Goal: Task Accomplishment & Management: Use online tool/utility

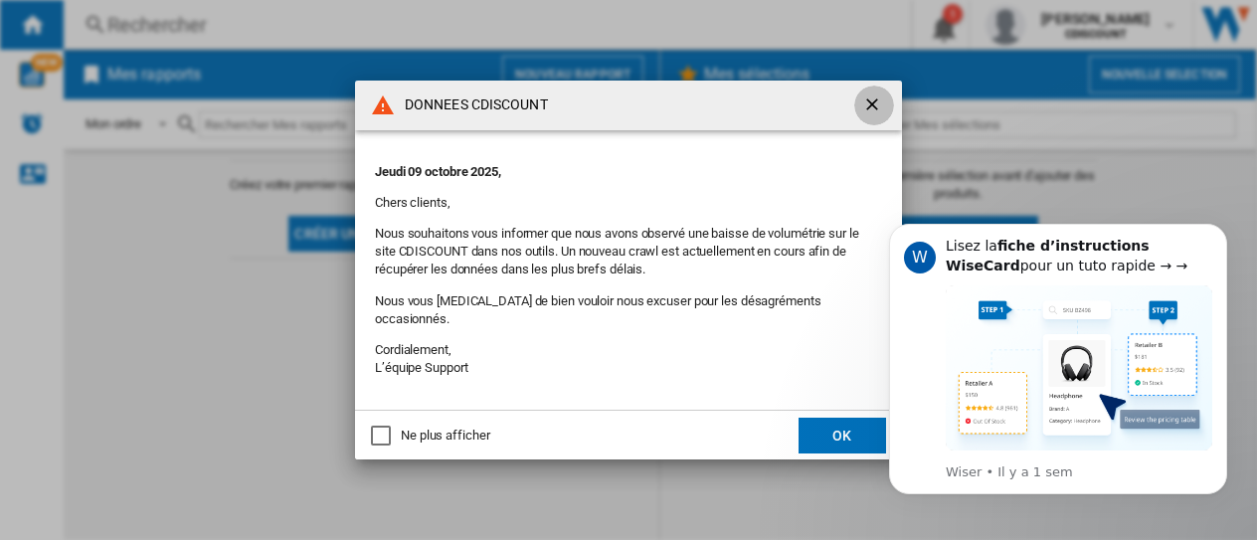
click at [876, 117] on ng-md-icon "getI18NText('BUTTONS.CLOSE_DIALOG')" at bounding box center [874, 106] width 24 height 24
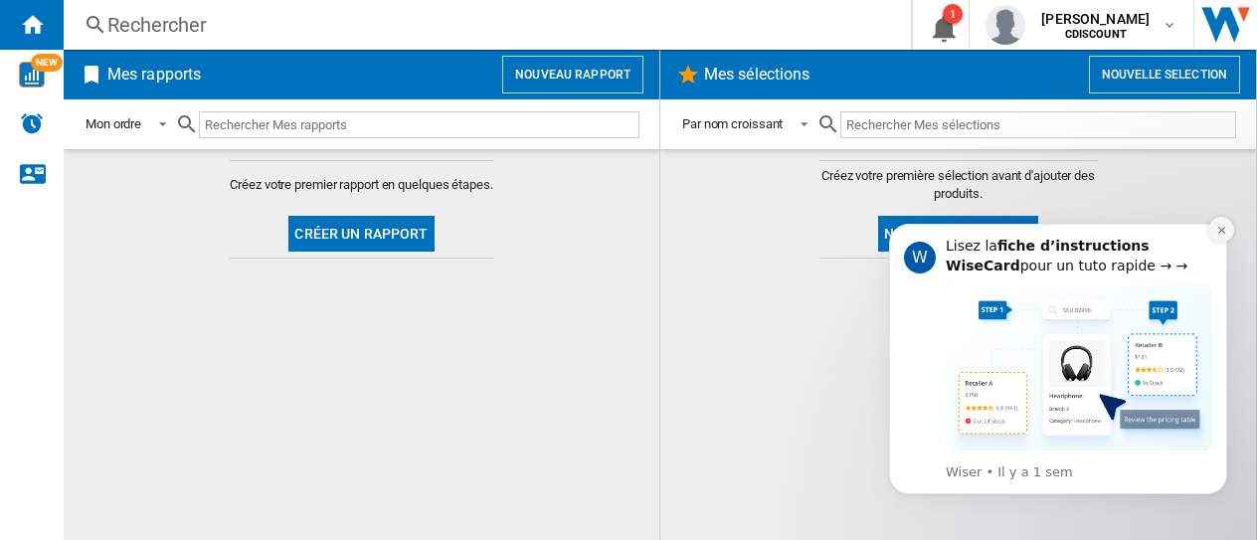
click at [1224, 225] on icon "Dismiss notification" at bounding box center [1221, 230] width 11 height 11
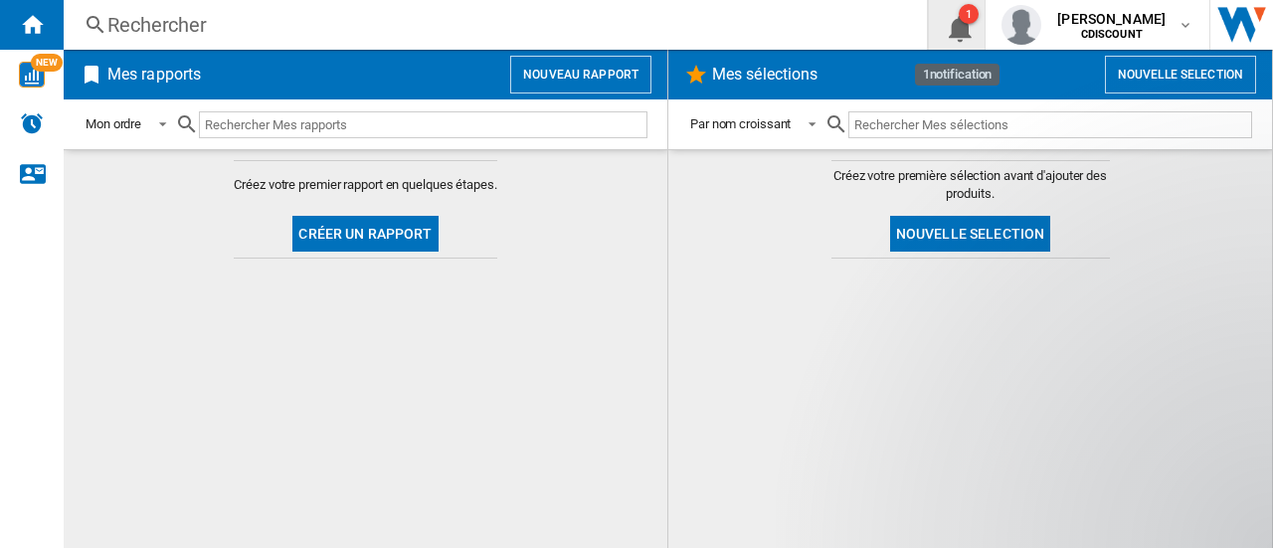
click at [965, 26] on ng-md-icon "1\a notification" at bounding box center [957, 25] width 24 height 25
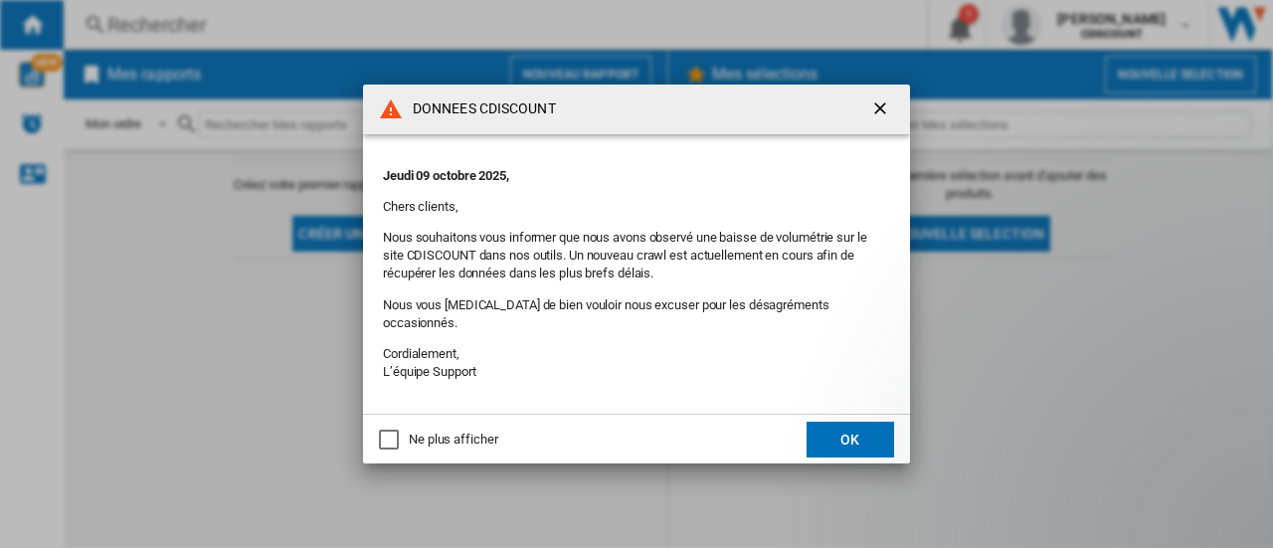
click at [883, 441] on button "OK" at bounding box center [850, 440] width 88 height 36
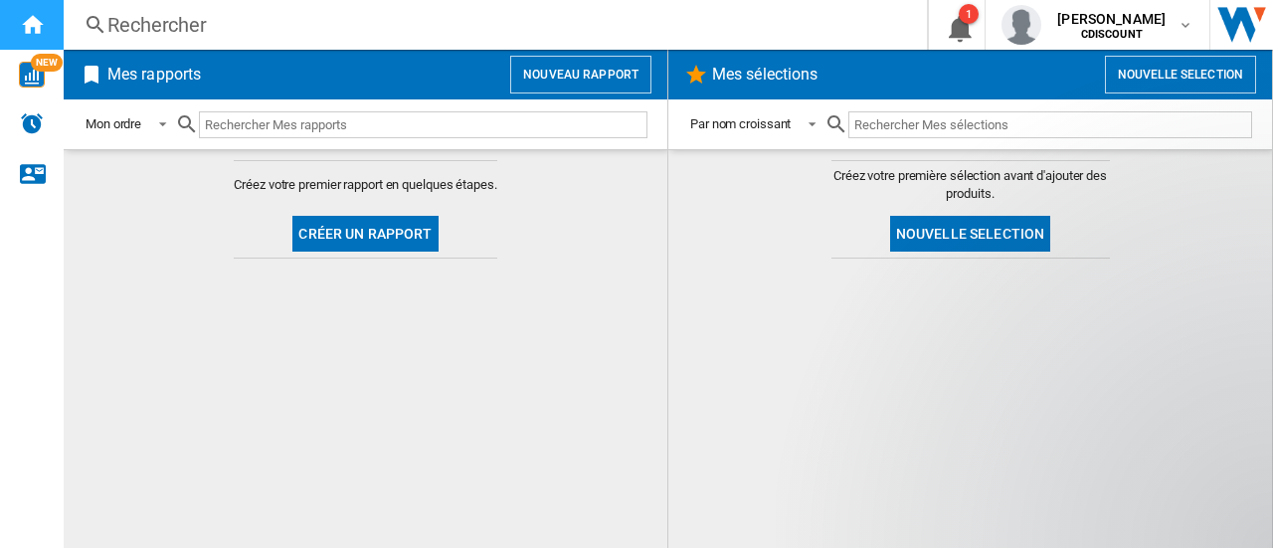
click at [38, 13] on ng-md-icon "Accueil" at bounding box center [32, 24] width 24 height 24
click at [570, 71] on button "Nouveau rapport" at bounding box center [580, 75] width 141 height 38
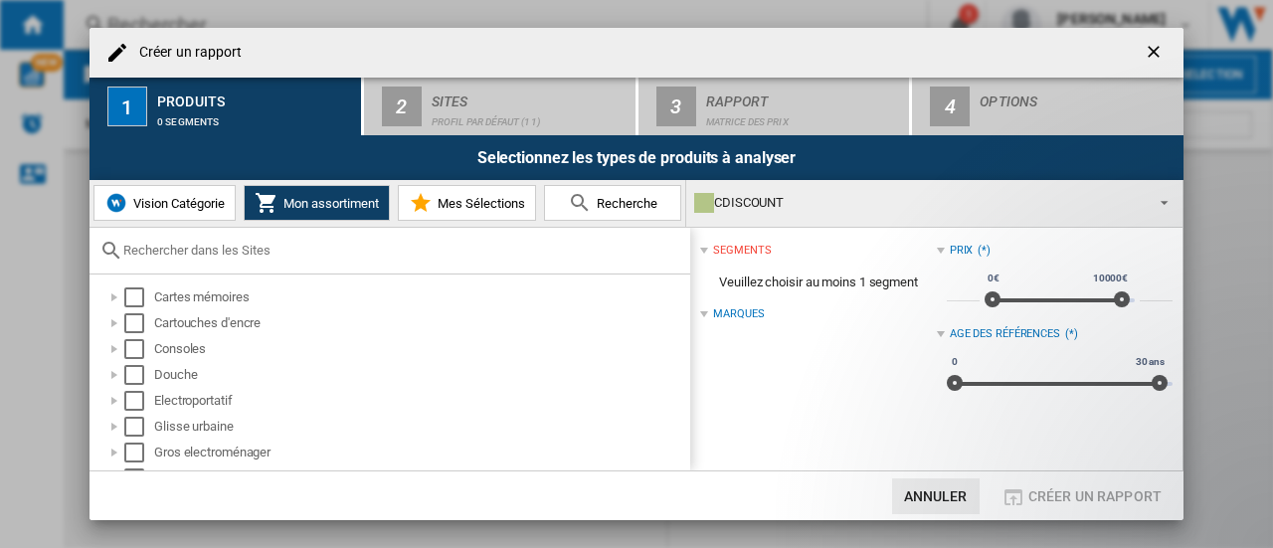
click at [197, 196] on span "Vision Catégorie" at bounding box center [176, 203] width 96 height 15
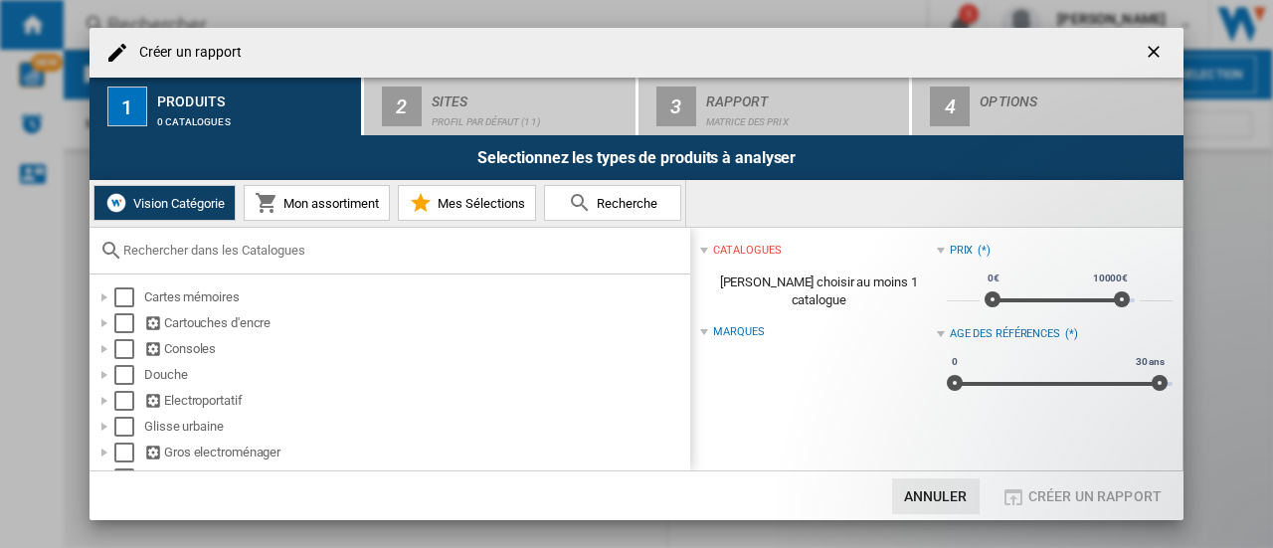
click at [316, 206] on span "Mon assortiment" at bounding box center [328, 203] width 100 height 15
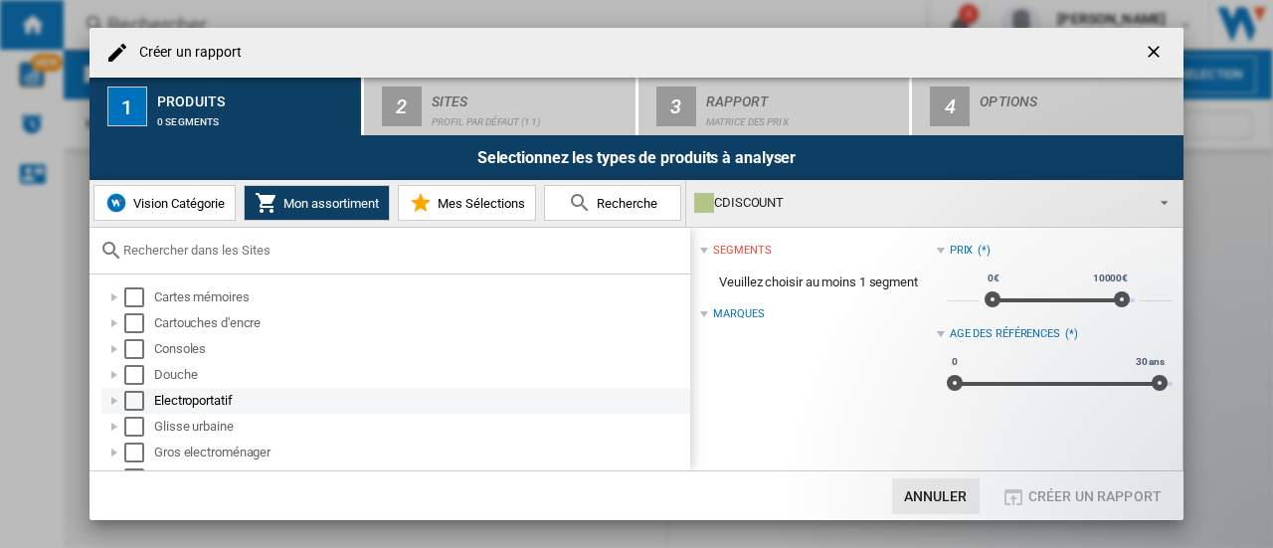
scroll to position [216, 0]
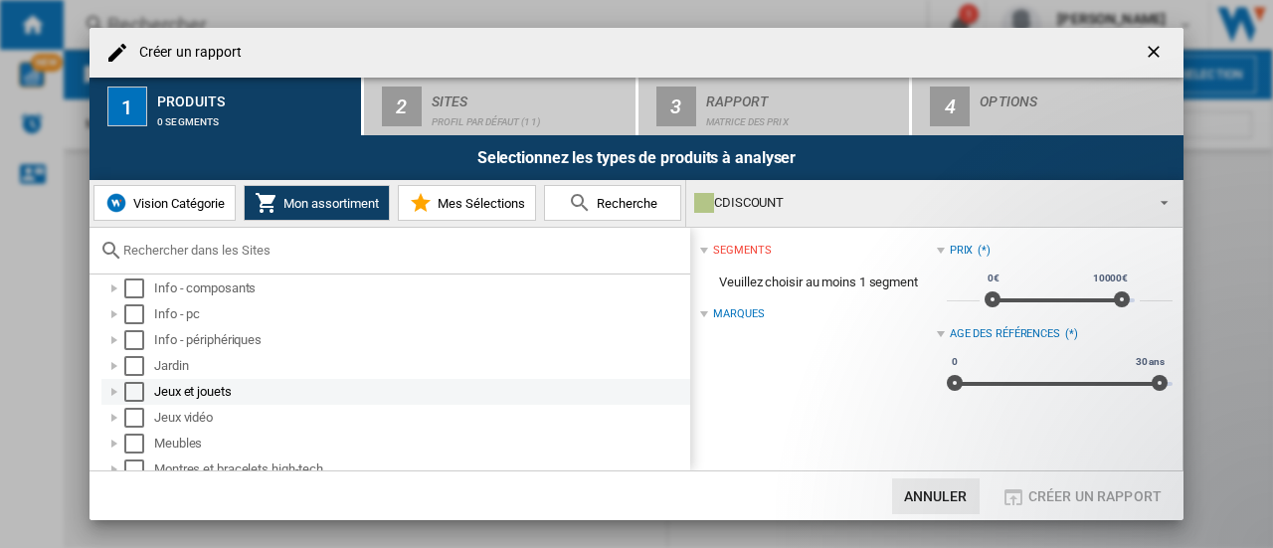
click at [135, 389] on div "Select" at bounding box center [134, 392] width 20 height 20
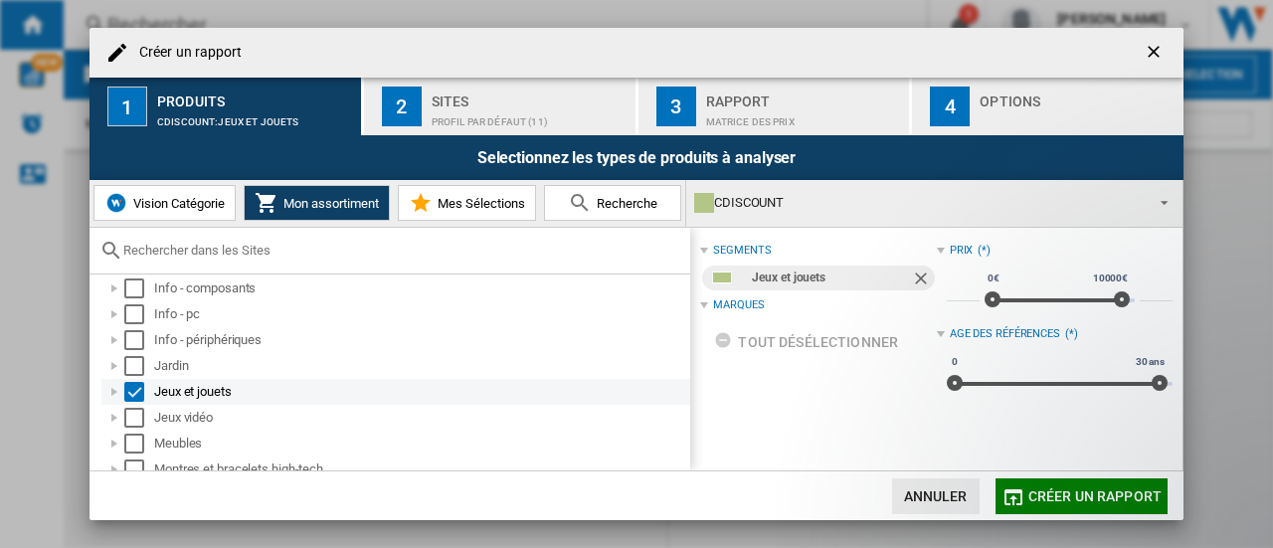
click at [111, 387] on div at bounding box center [114, 392] width 20 height 20
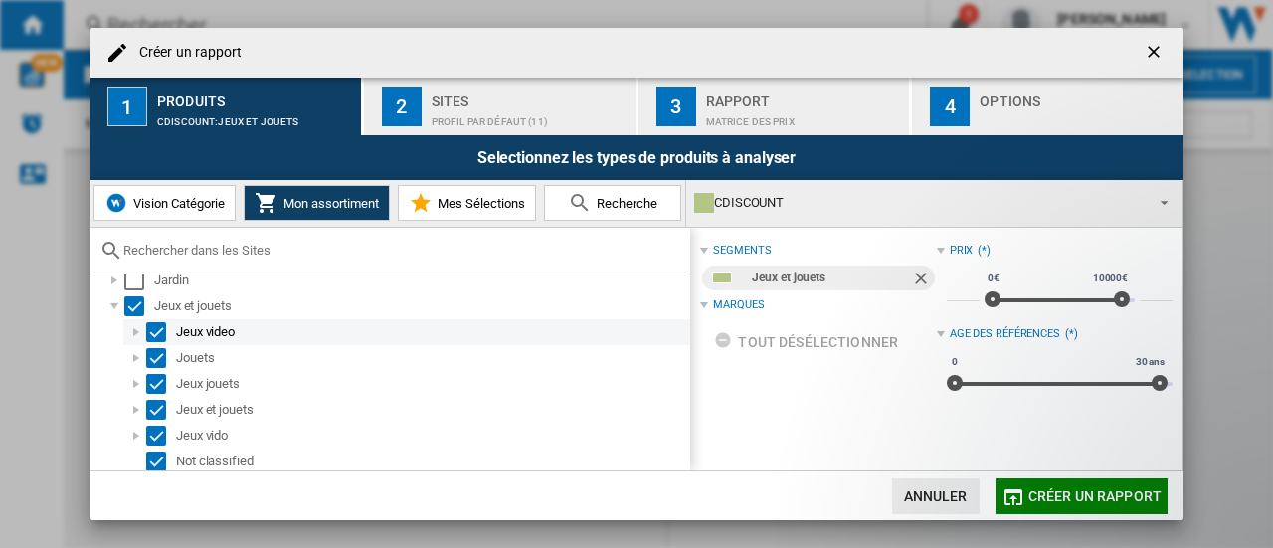
scroll to position [314, 0]
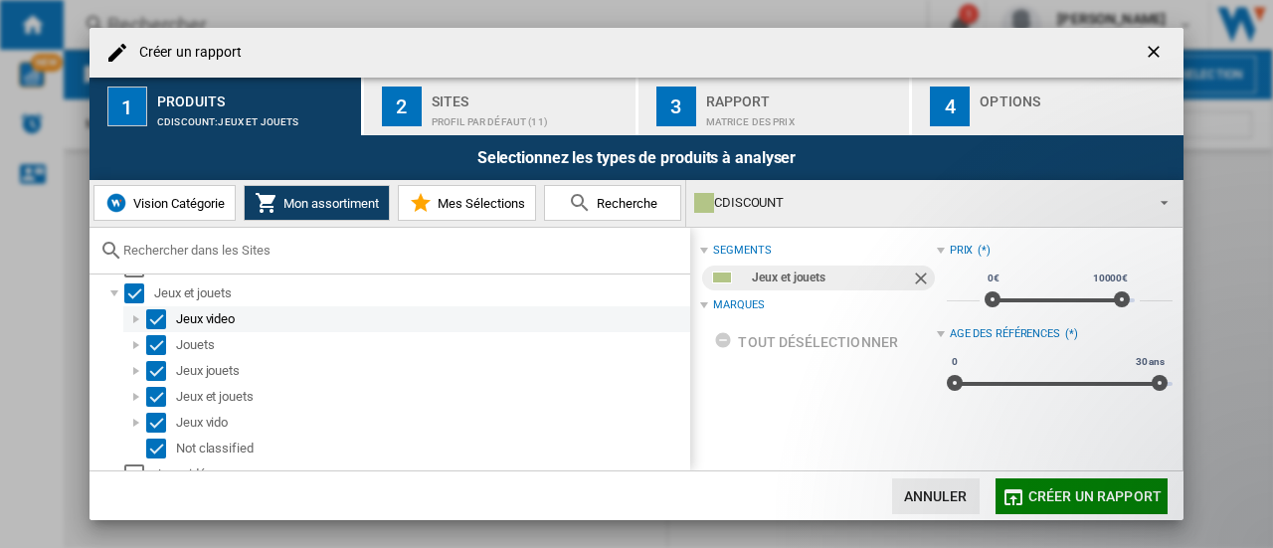
click at [157, 315] on div "Select" at bounding box center [156, 319] width 20 height 20
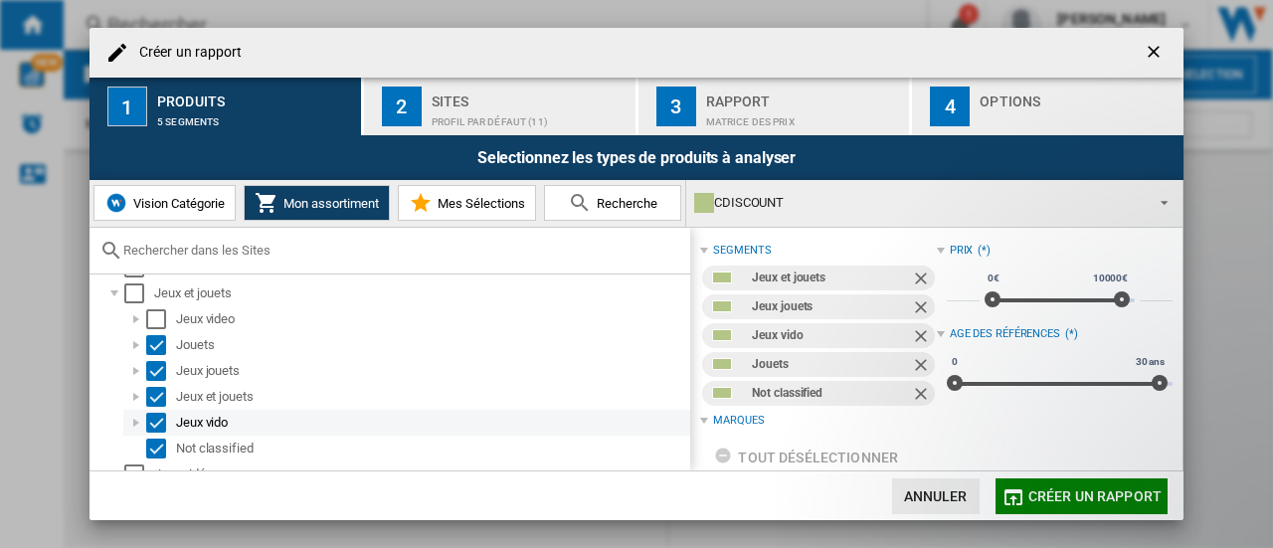
click at [159, 416] on div "Select" at bounding box center [156, 423] width 20 height 20
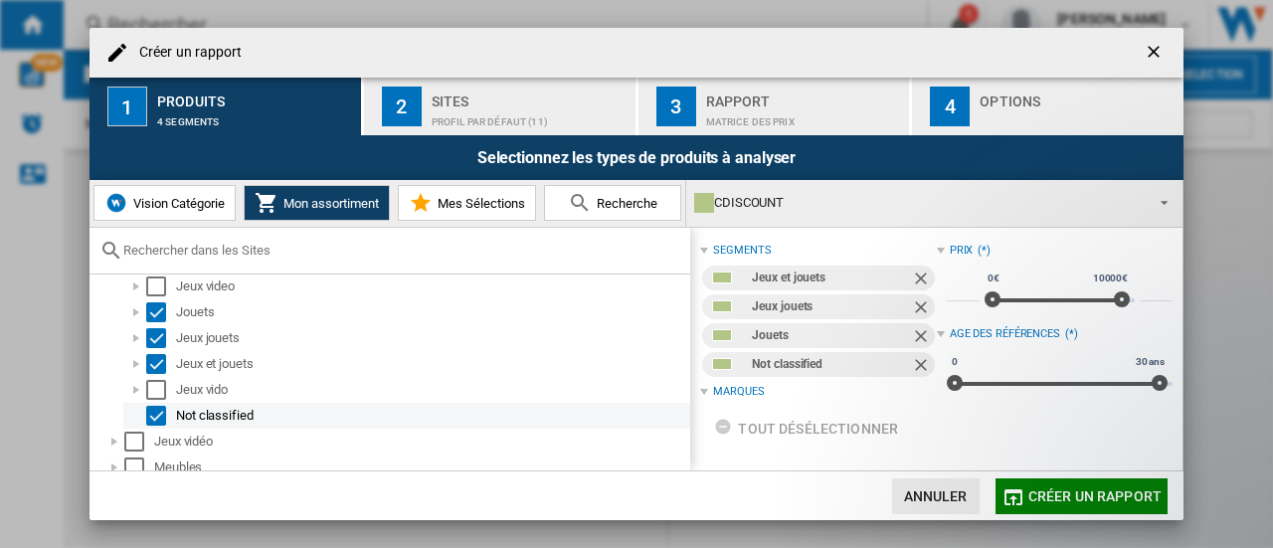
scroll to position [343, 0]
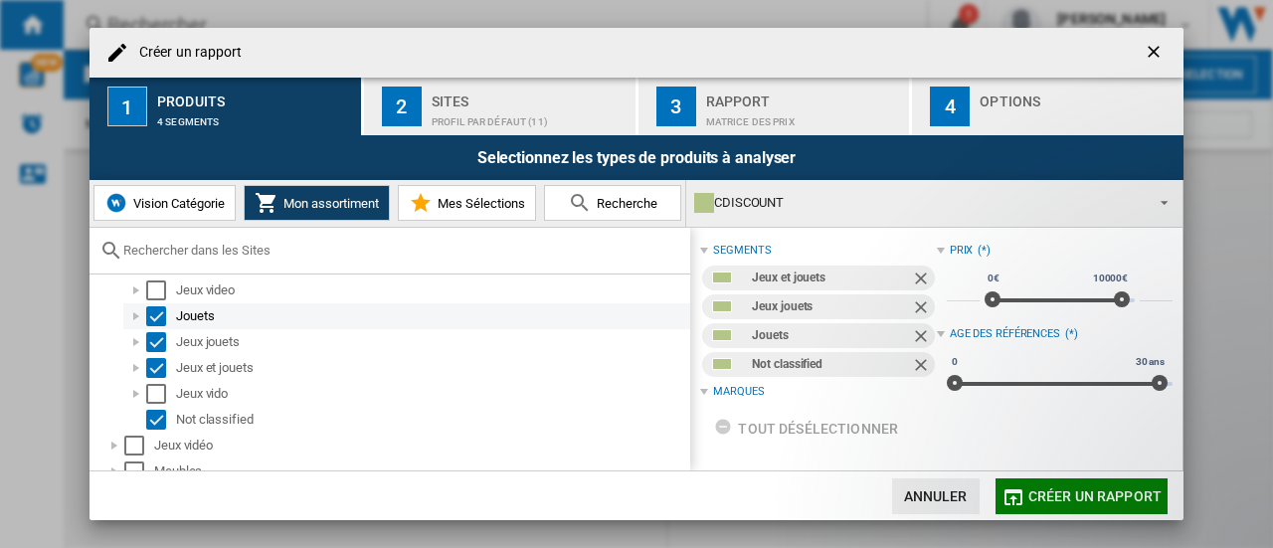
click at [136, 318] on div at bounding box center [136, 316] width 20 height 20
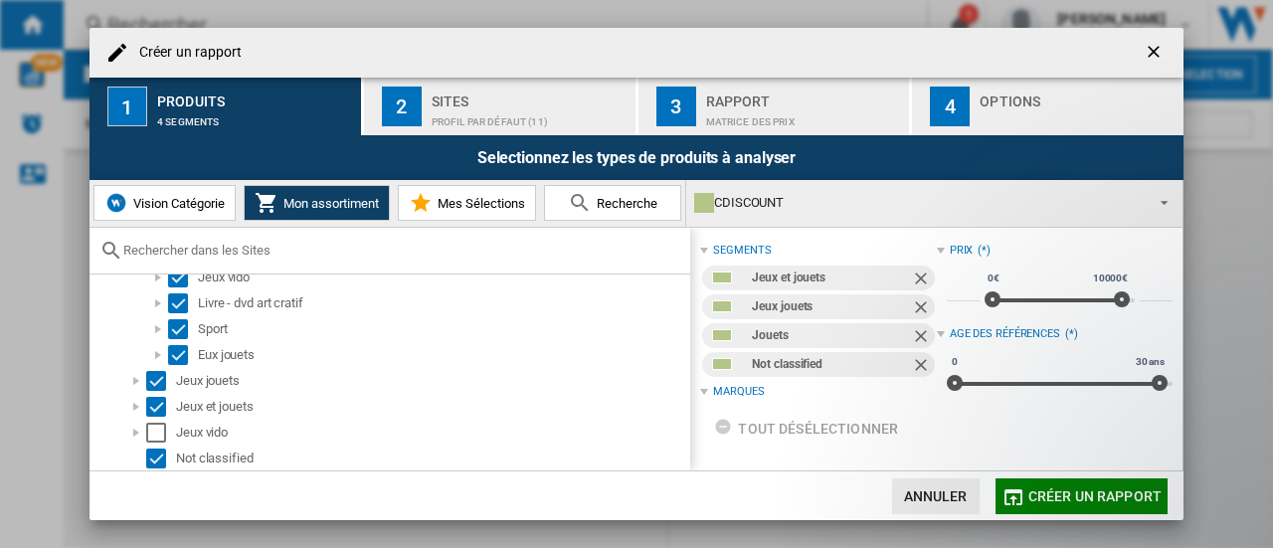
scroll to position [564, 0]
click at [139, 375] on div at bounding box center [136, 380] width 20 height 20
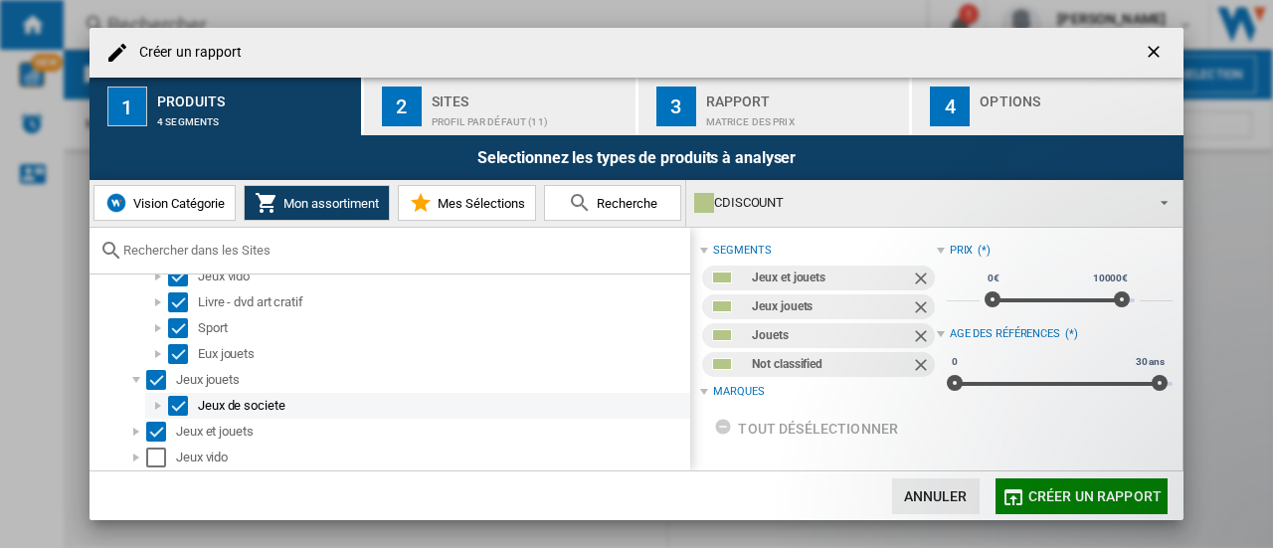
scroll to position [594, 0]
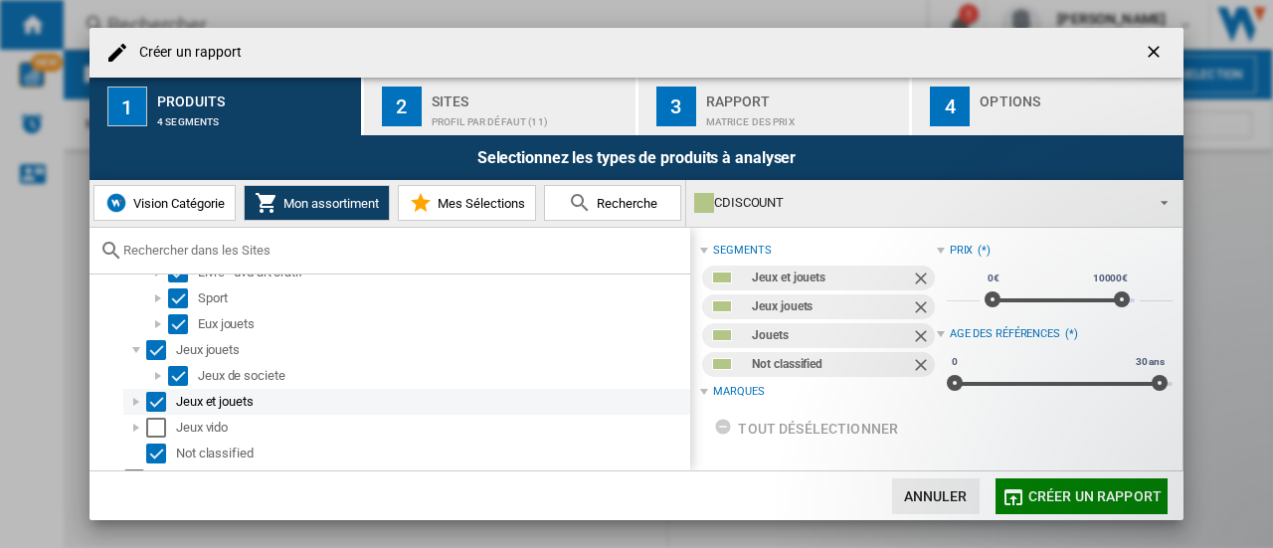
click at [131, 396] on div at bounding box center [136, 402] width 20 height 20
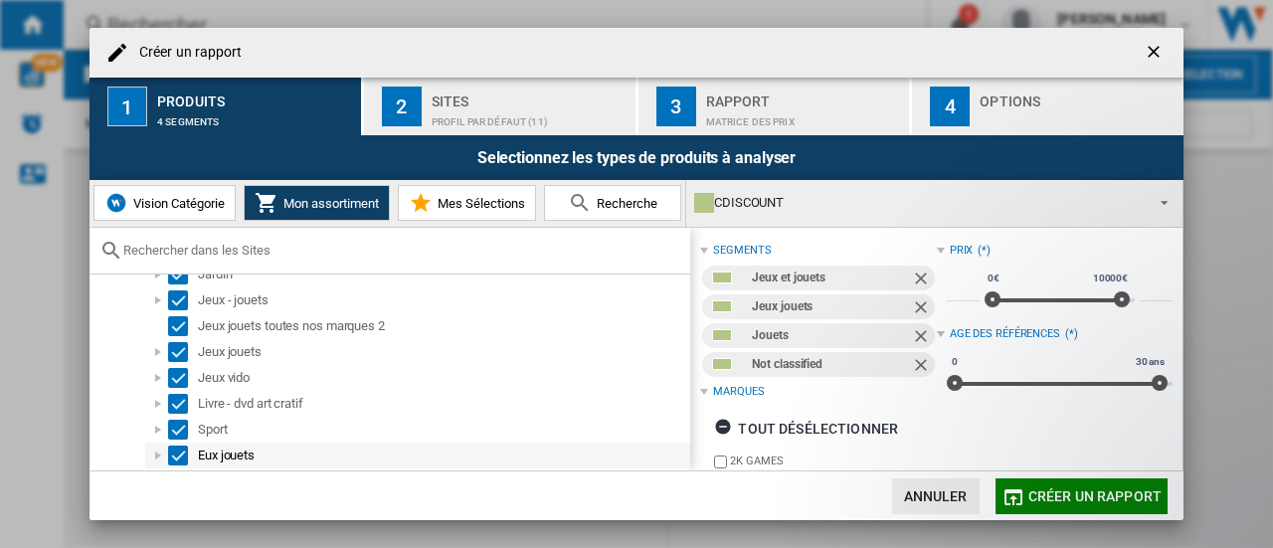
scroll to position [431, 0]
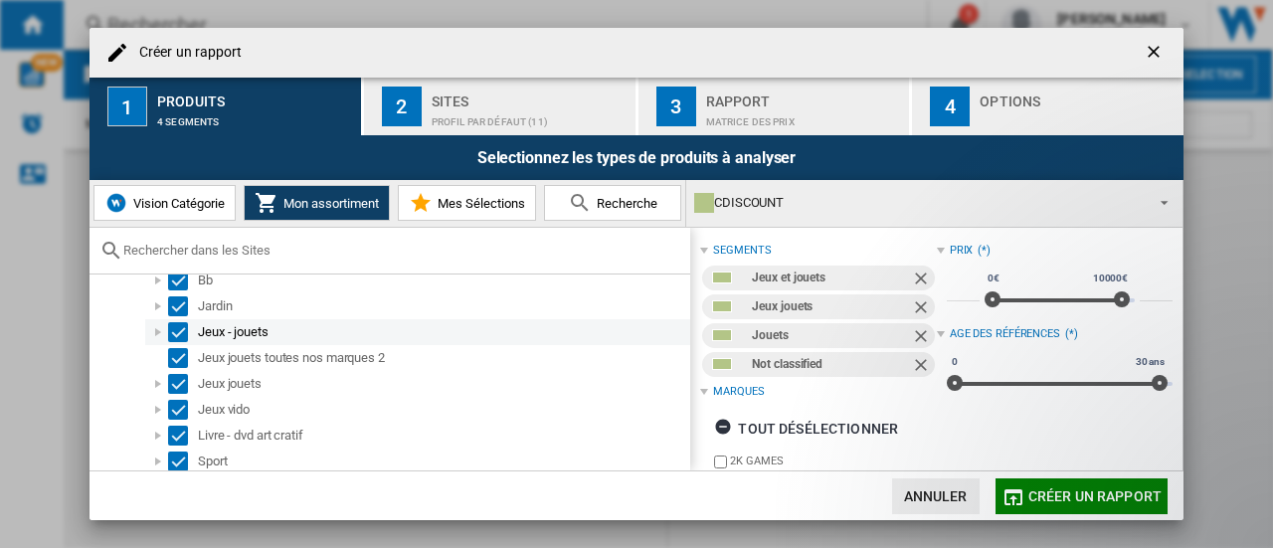
click at [160, 328] on div at bounding box center [158, 332] width 20 height 20
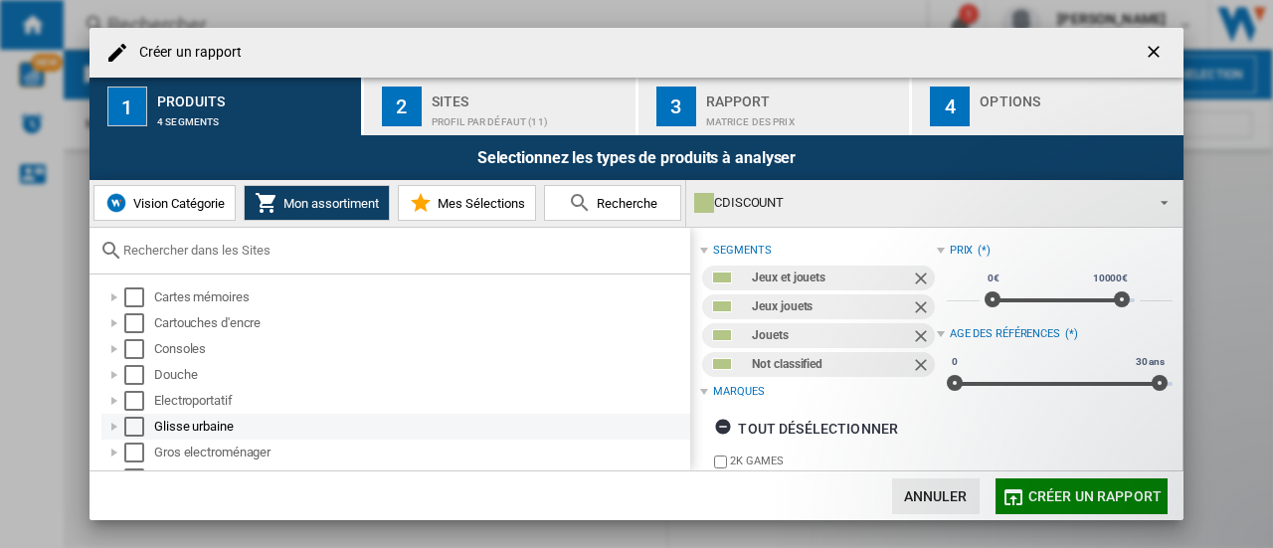
scroll to position [255, 0]
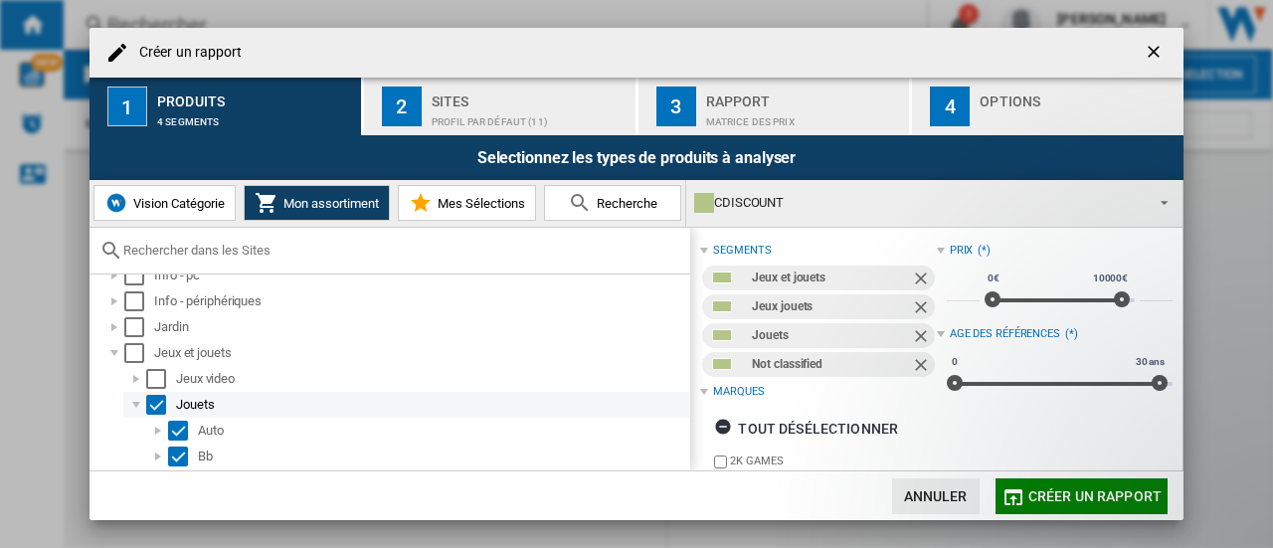
click at [153, 401] on div "Select" at bounding box center [156, 405] width 20 height 20
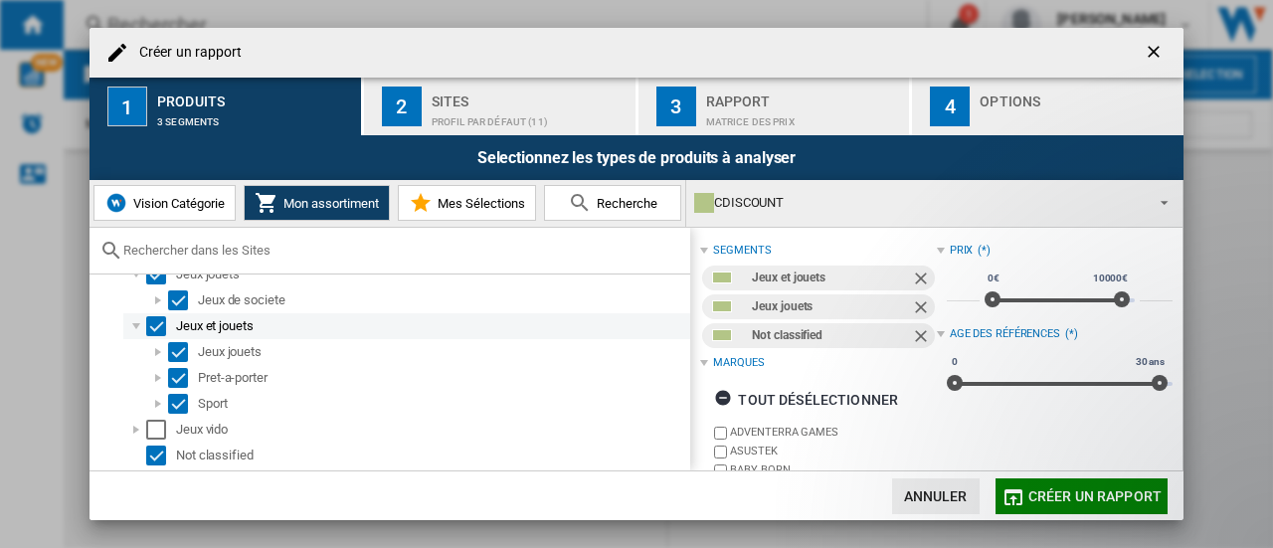
scroll to position [780, 0]
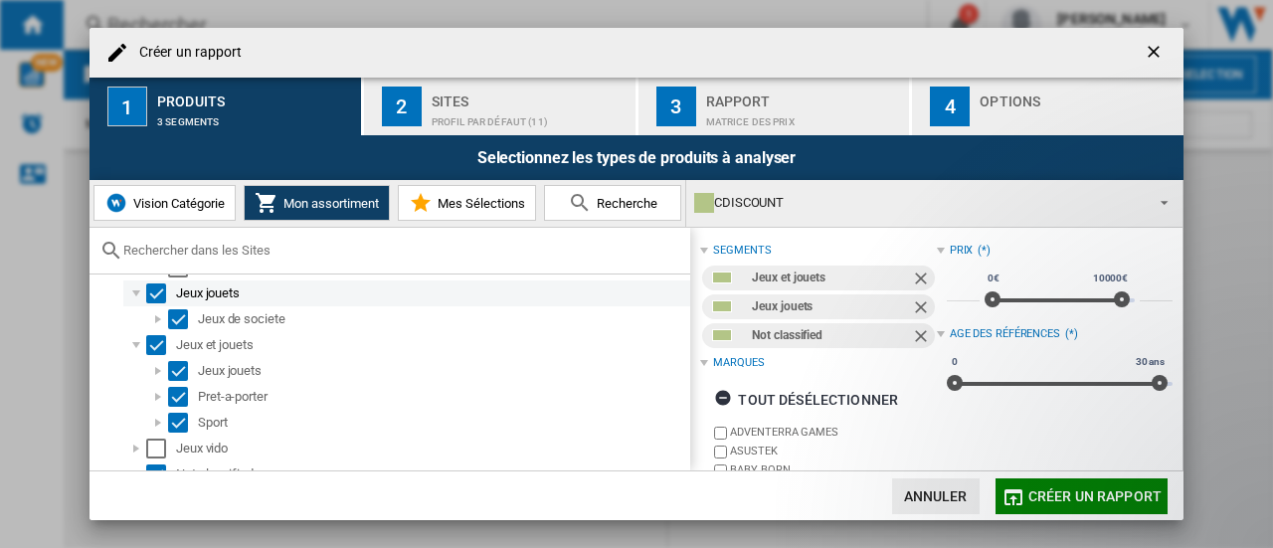
click at [154, 295] on div "Select" at bounding box center [156, 293] width 20 height 20
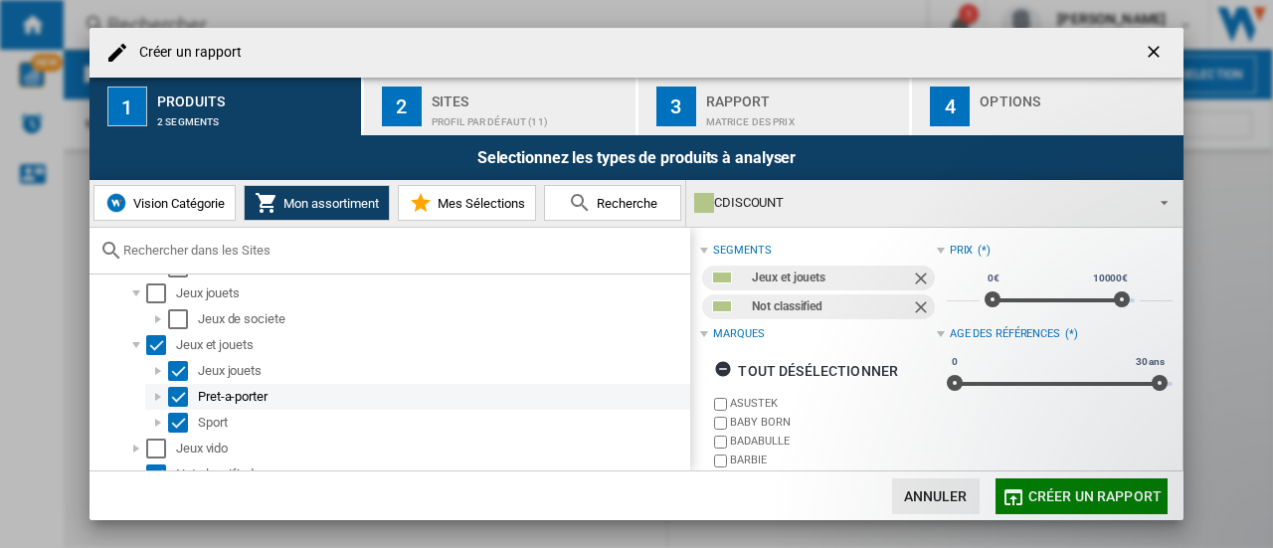
scroll to position [808, 0]
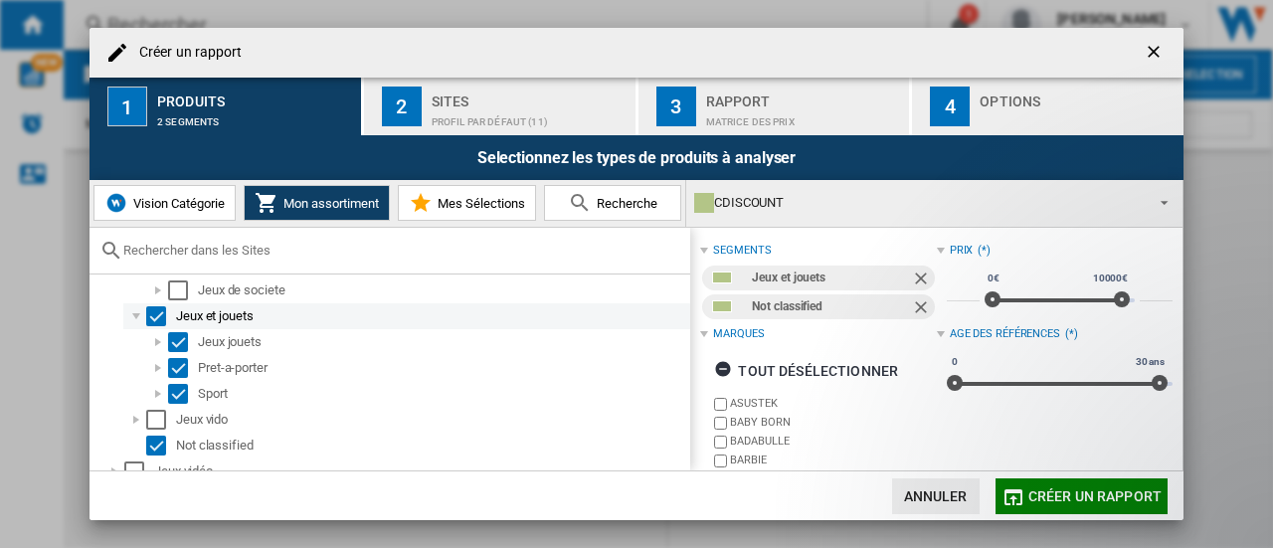
click at [157, 309] on div "Select" at bounding box center [156, 316] width 20 height 20
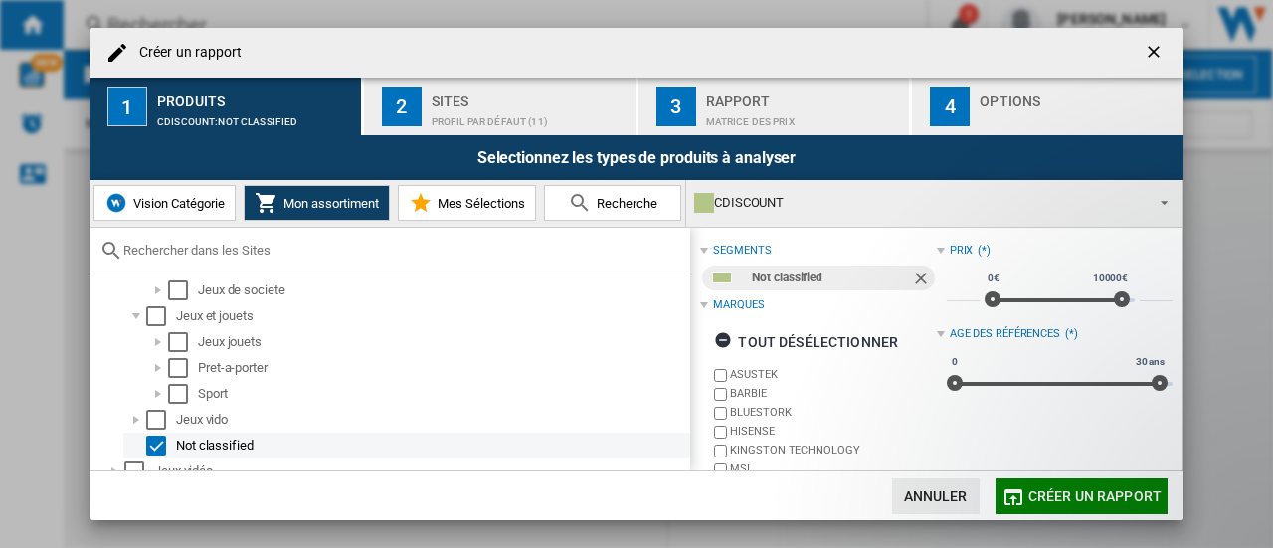
click at [149, 443] on div "Select" at bounding box center [156, 446] width 20 height 20
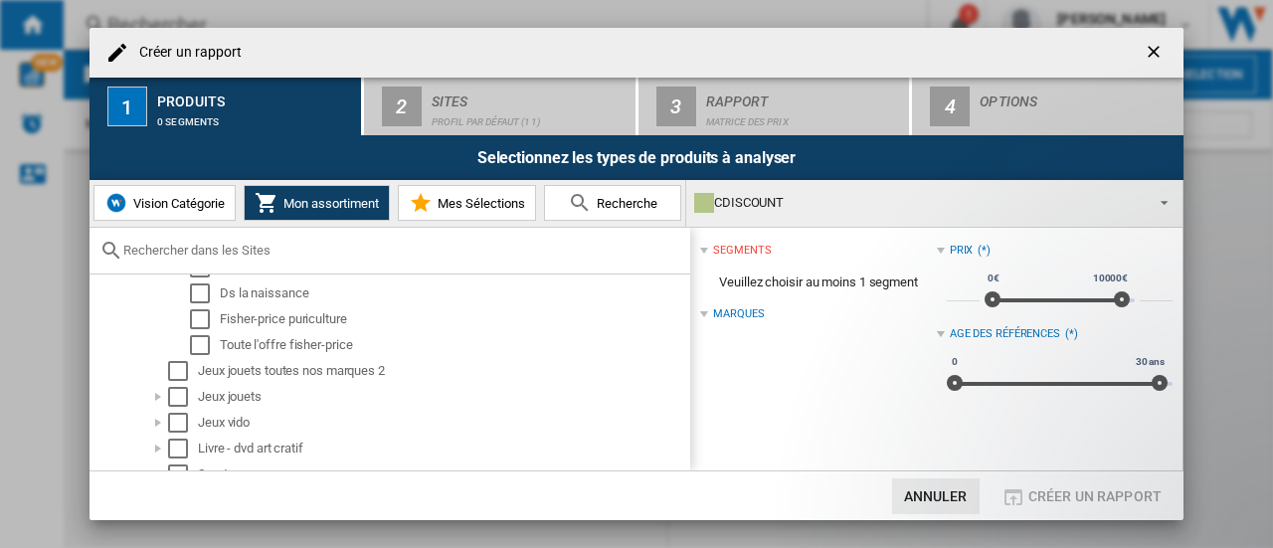
scroll to position [530, 0]
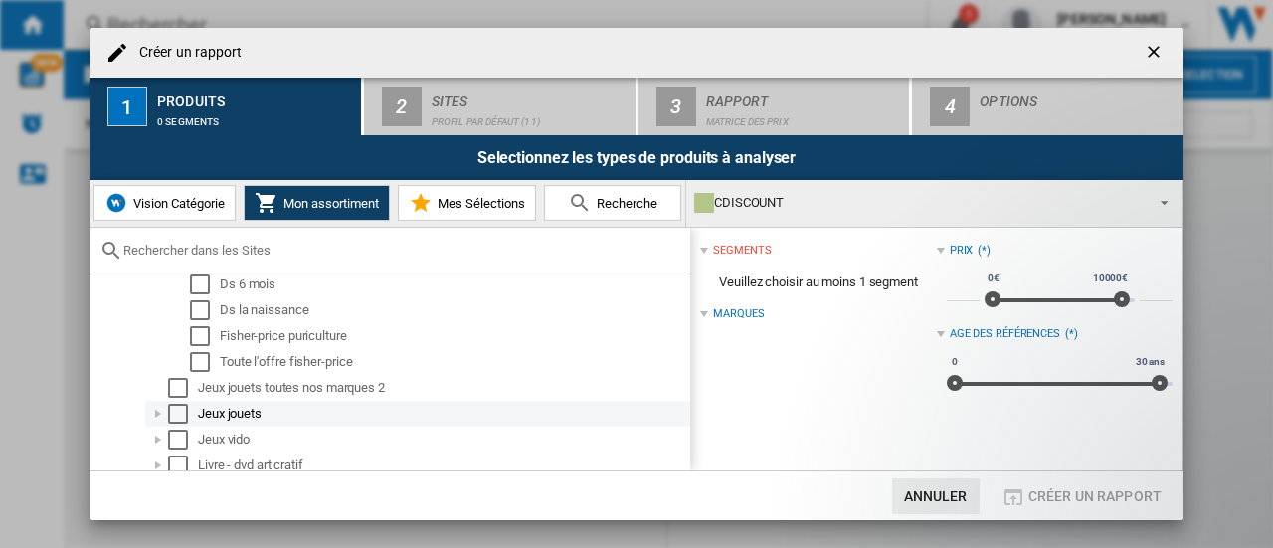
click at [154, 416] on div at bounding box center [158, 414] width 20 height 20
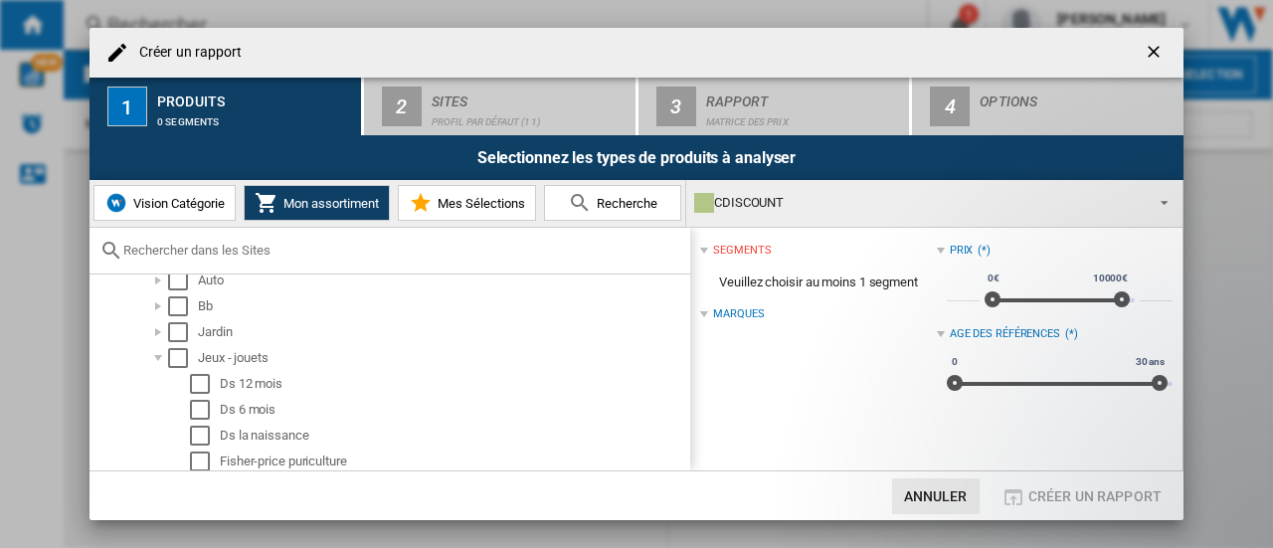
scroll to position [405, 0]
click at [251, 426] on div "Ds la naissance" at bounding box center [453, 436] width 467 height 20
click at [947, 494] on button "Annuler" at bounding box center [936, 496] width 88 height 36
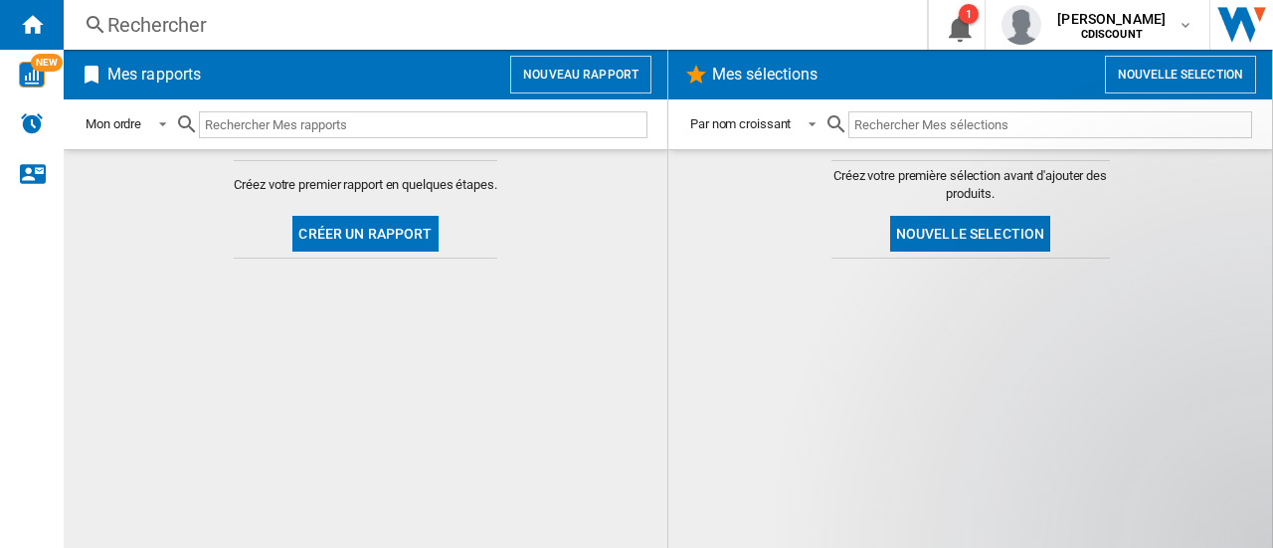
click at [841, 217] on span at bounding box center [856, 234] width 51 height 49
